Goal: Check status: Check status

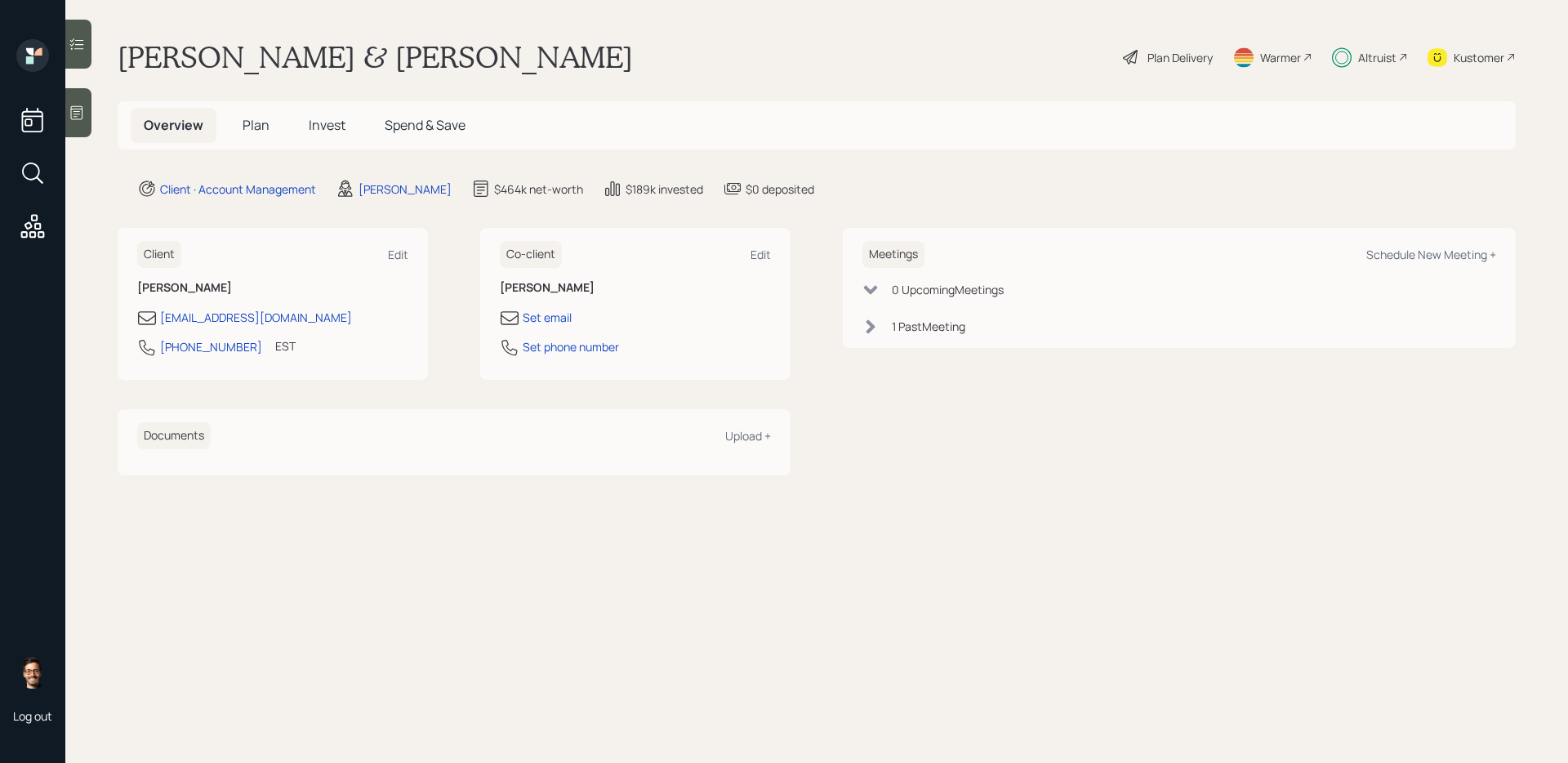
click at [317, 127] on span "Invest" at bounding box center [327, 124] width 36 height 18
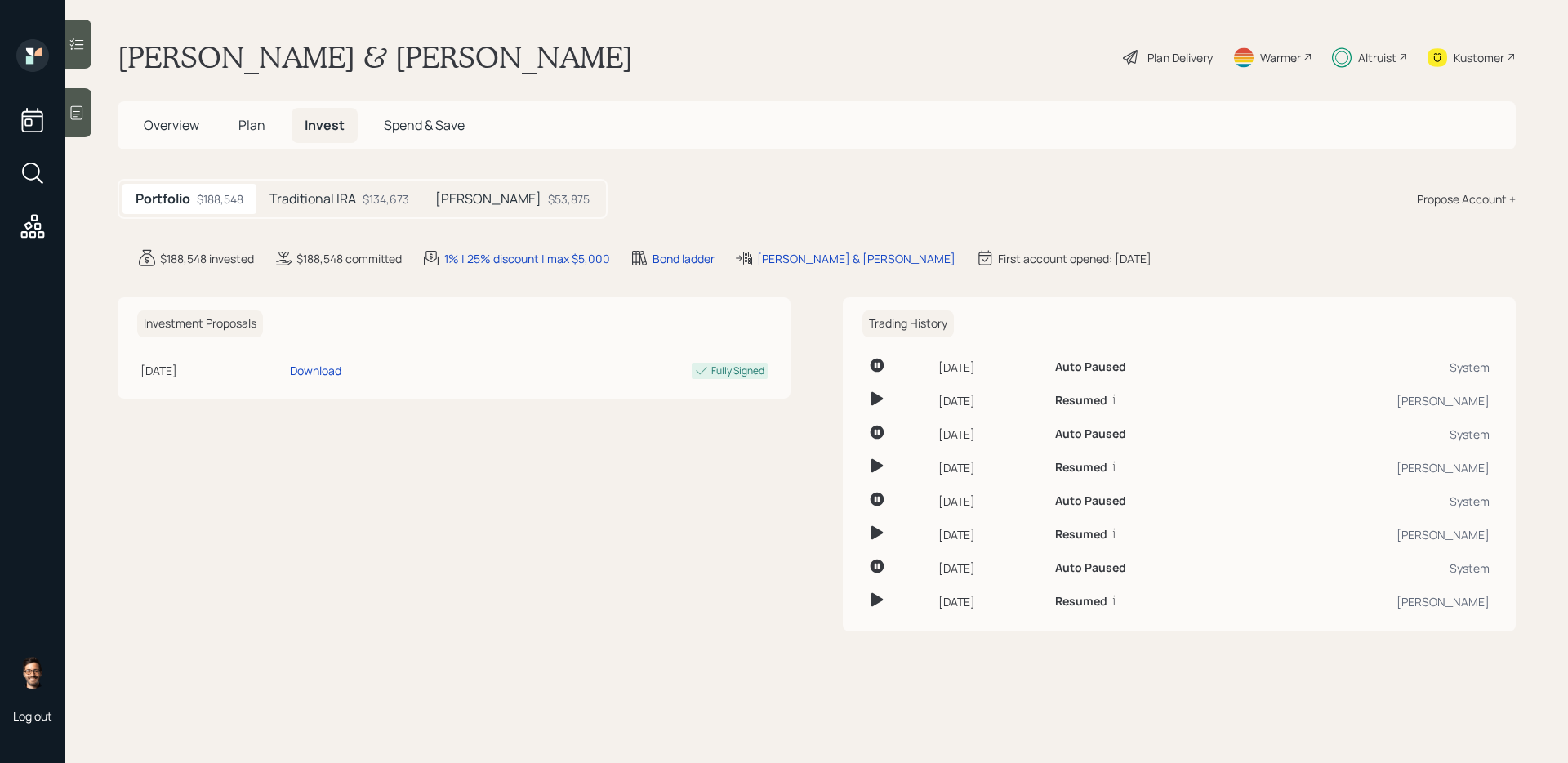
click at [320, 206] on h5 "Traditional IRA" at bounding box center [313, 199] width 86 height 15
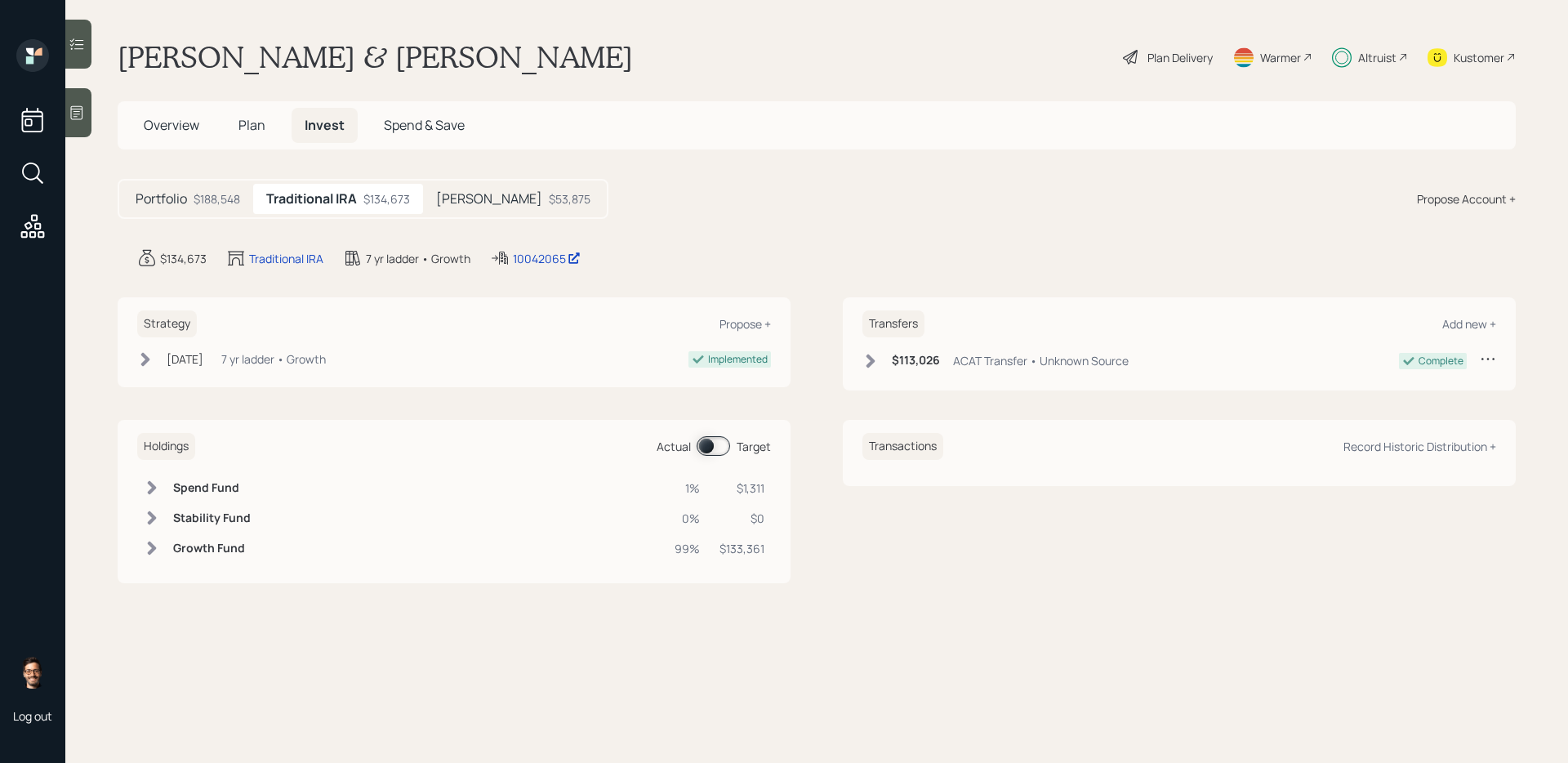
click at [874, 366] on icon at bounding box center [870, 361] width 16 height 16
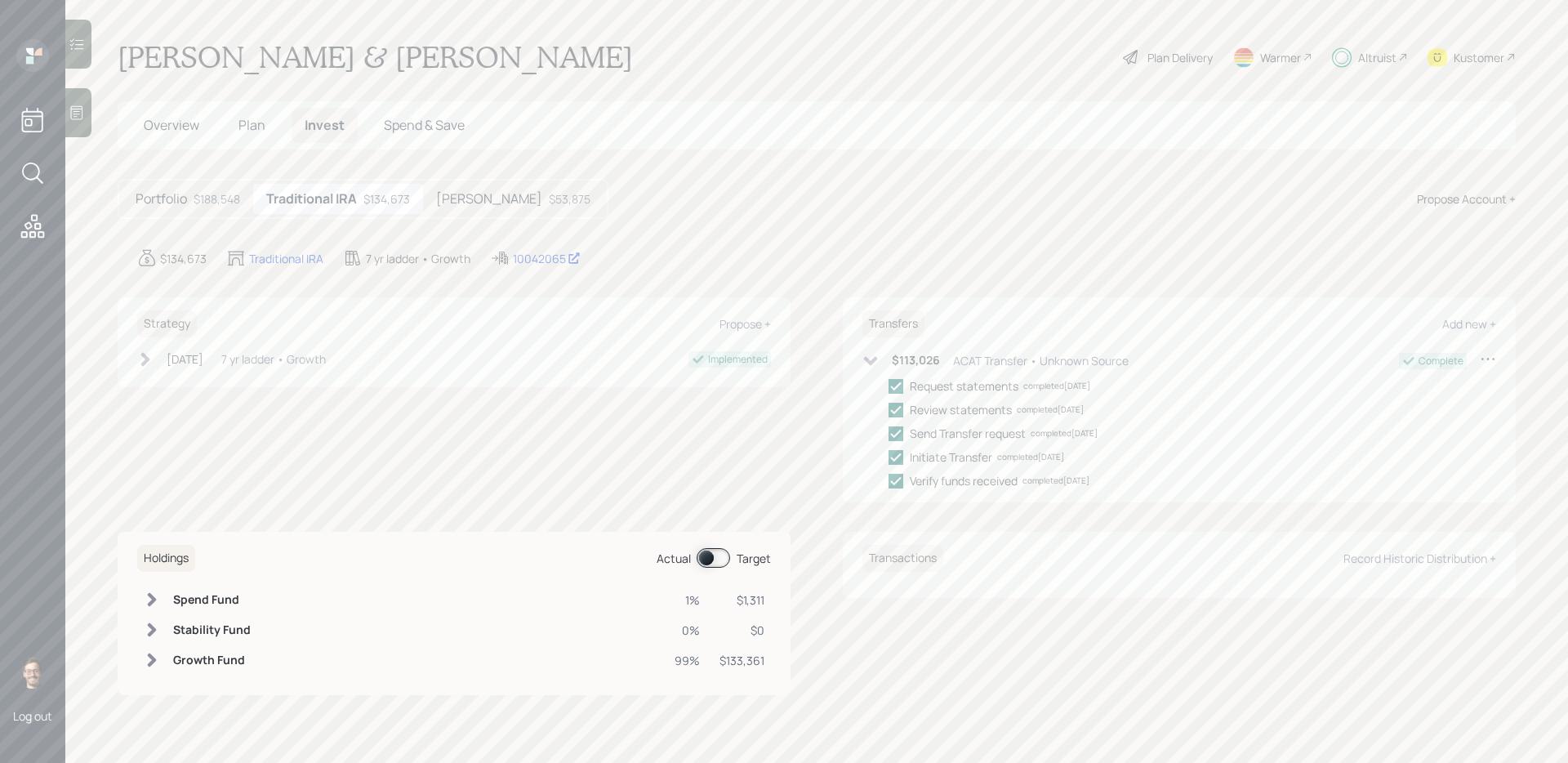
click at [478, 198] on h5 "[PERSON_NAME]" at bounding box center [489, 199] width 106 height 15
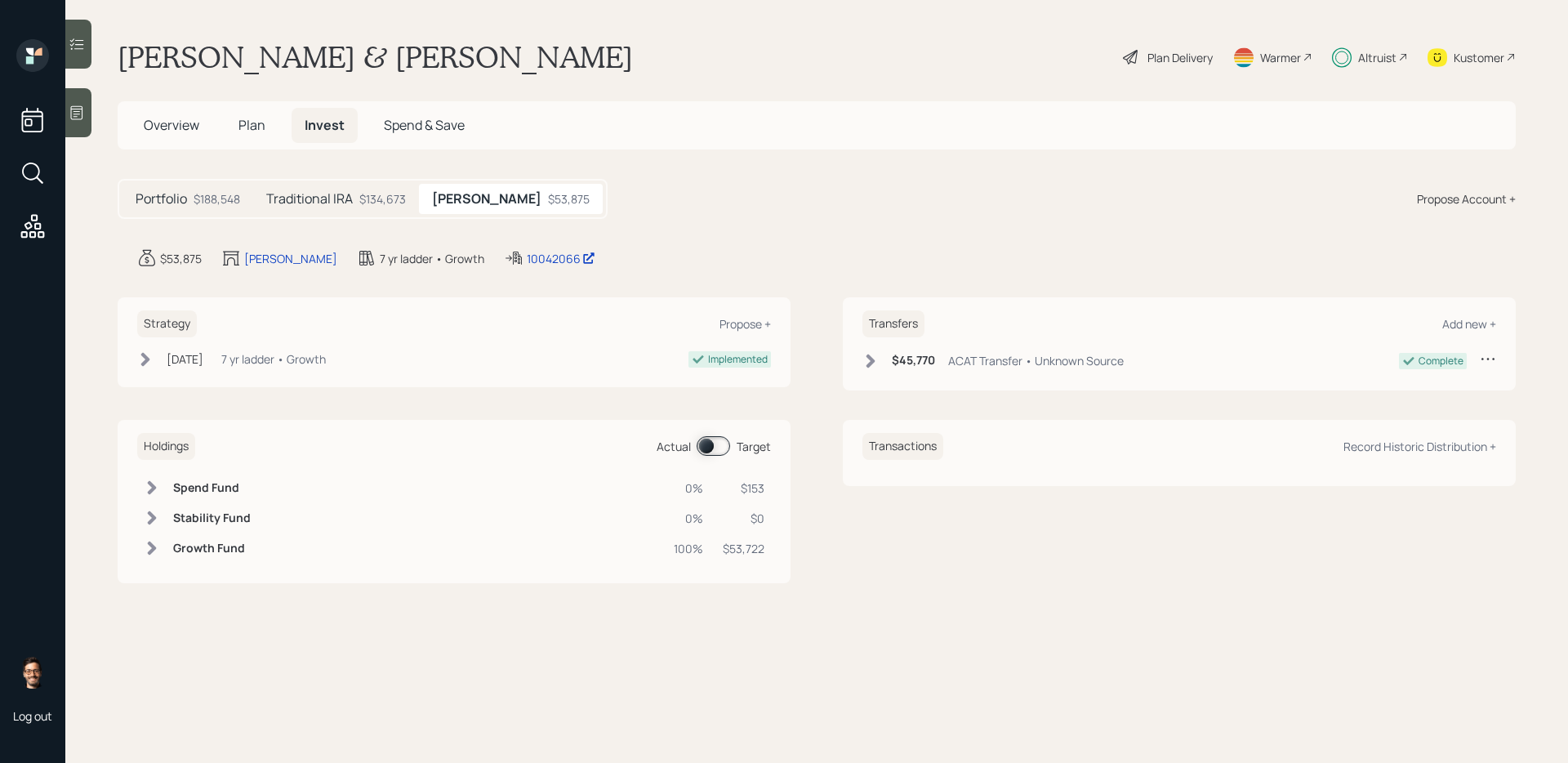
click at [867, 359] on icon at bounding box center [870, 361] width 16 height 16
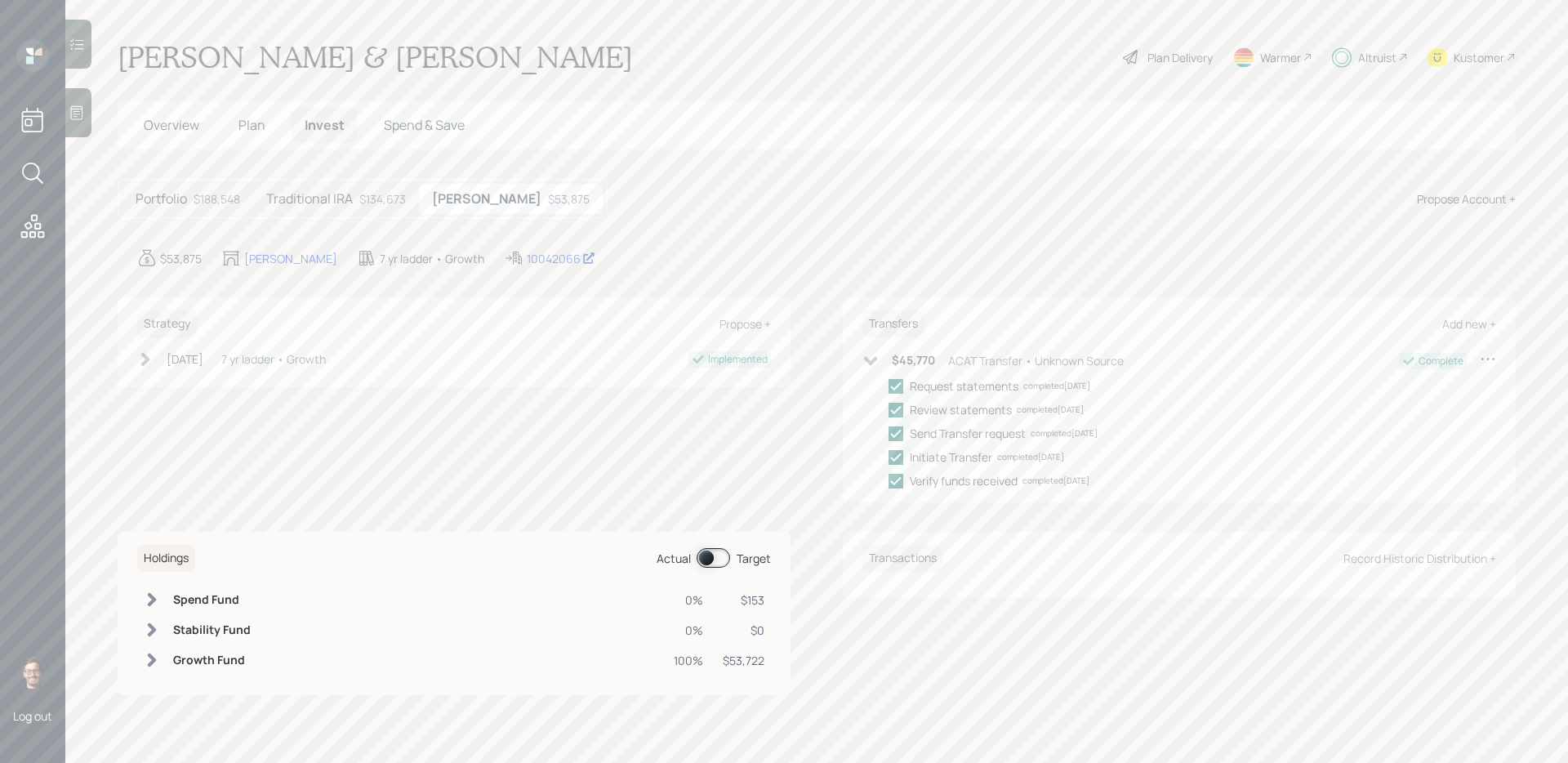
click at [867, 360] on icon at bounding box center [871, 360] width 14 height 9
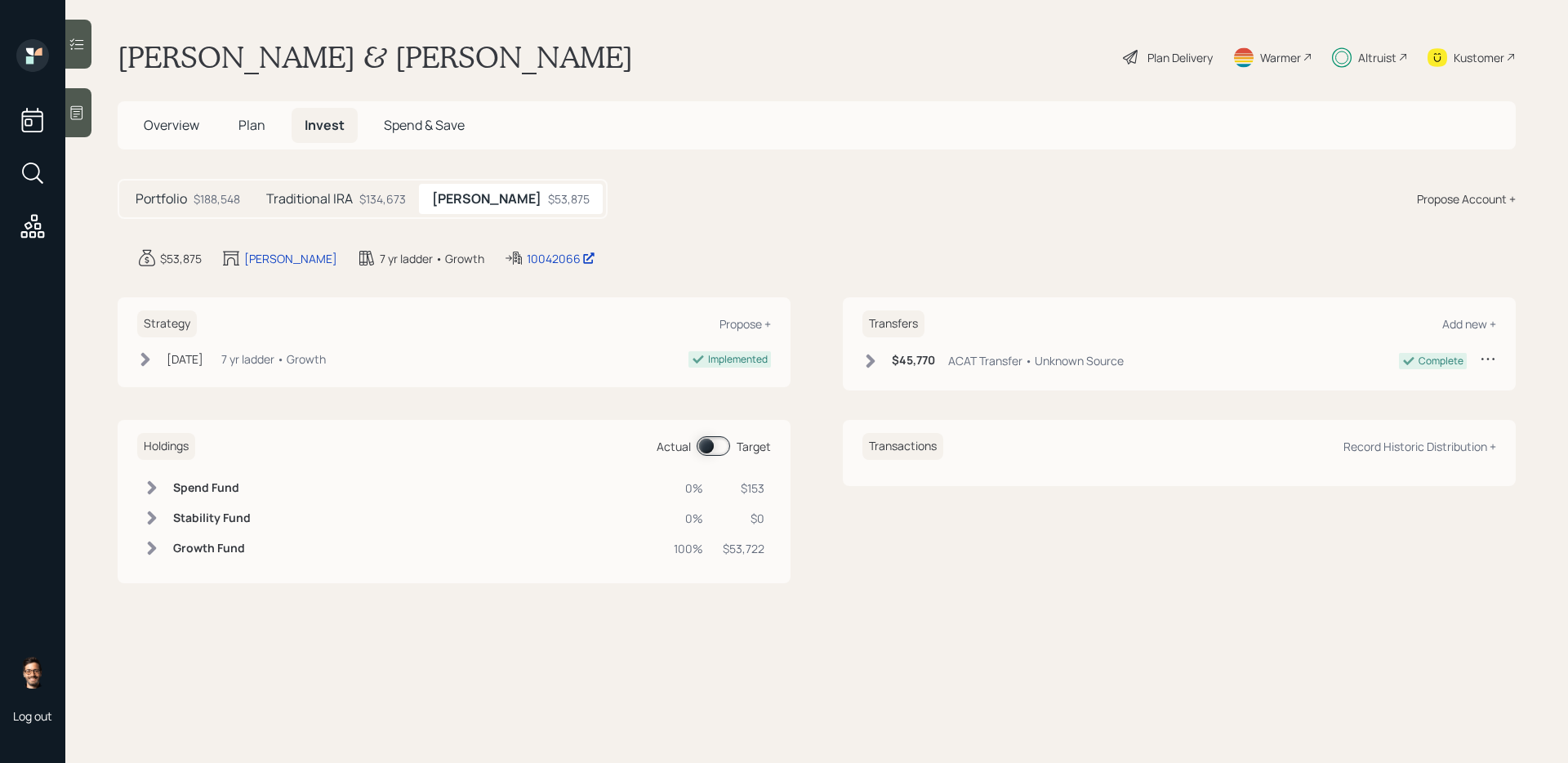
click at [370, 192] on div "$134,673" at bounding box center [382, 199] width 47 height 17
click at [528, 259] on div "10042065" at bounding box center [547, 258] width 68 height 17
